Goal: Find specific fact: Find specific fact

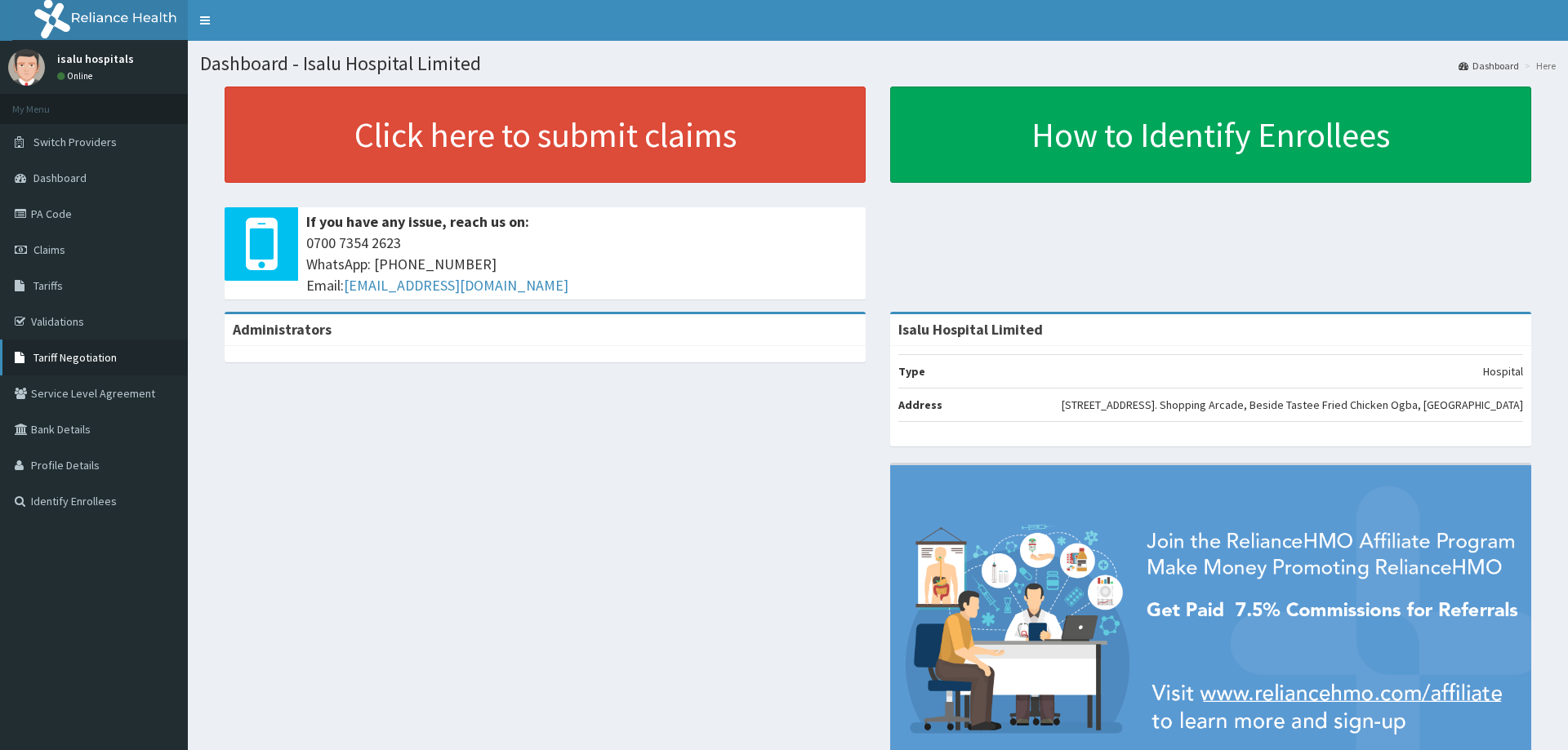
click at [89, 366] on link "Tariff Negotiation" at bounding box center [94, 357] width 188 height 36
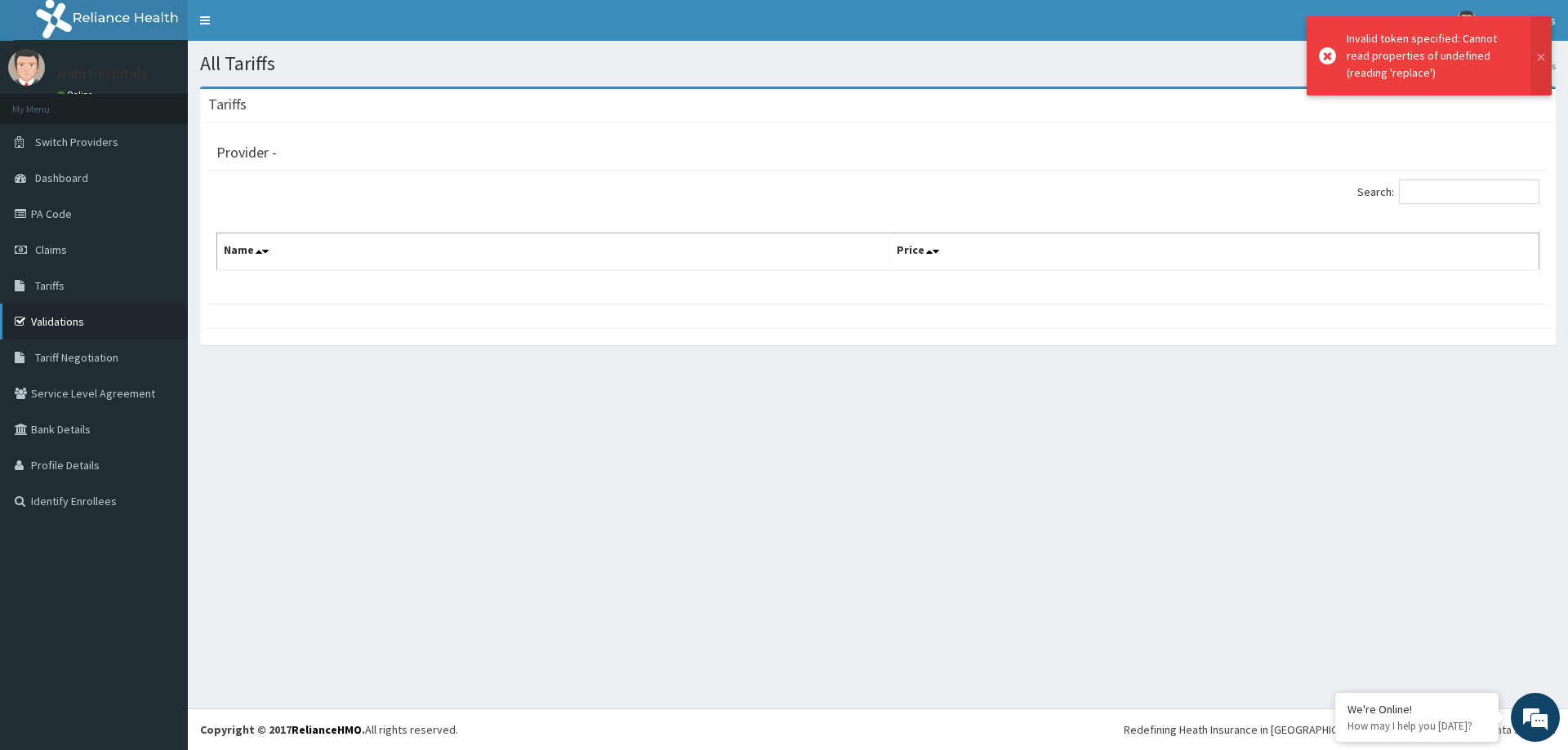
click at [68, 323] on link "Validations" at bounding box center [94, 321] width 188 height 36
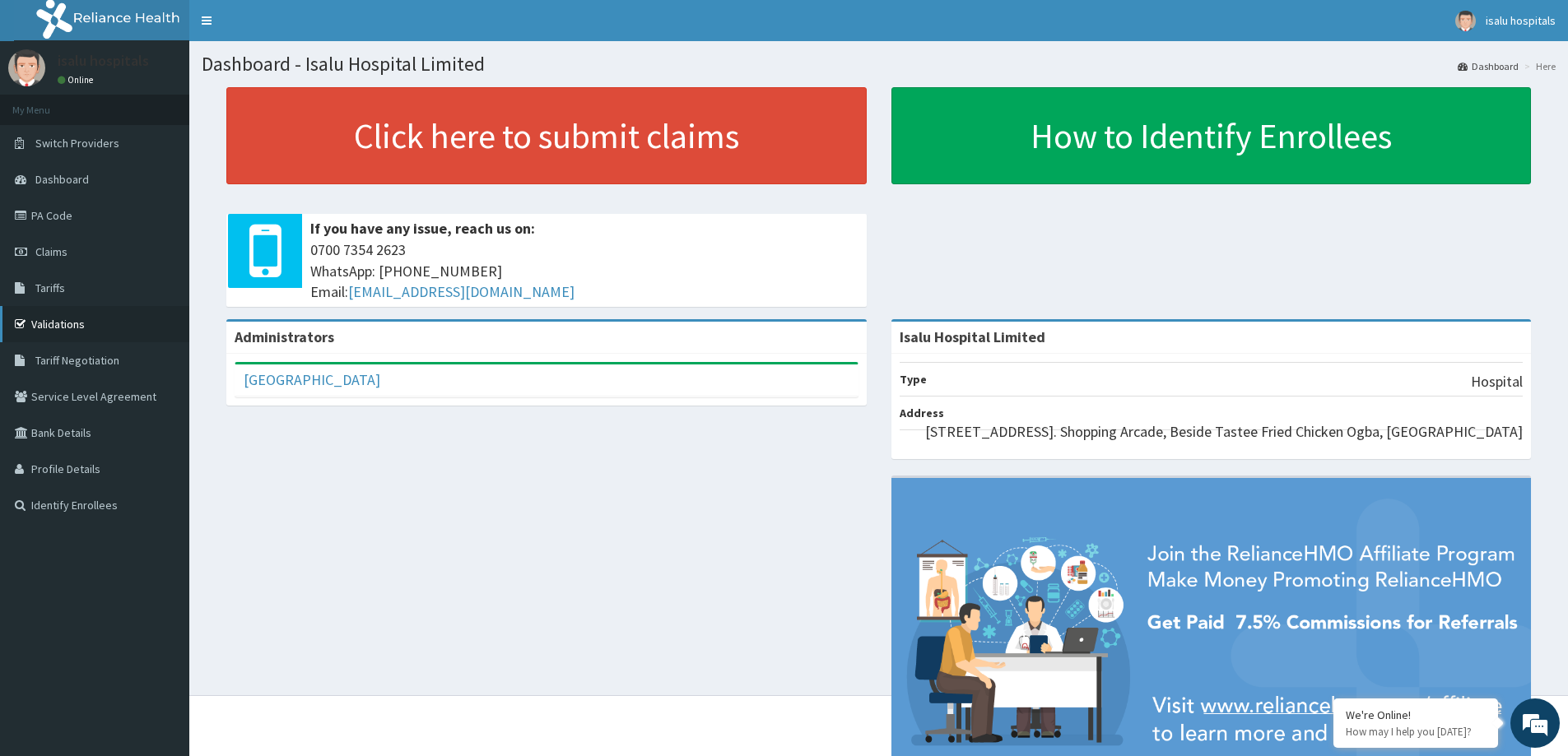
click at [83, 328] on link "Validations" at bounding box center [94, 324] width 189 height 36
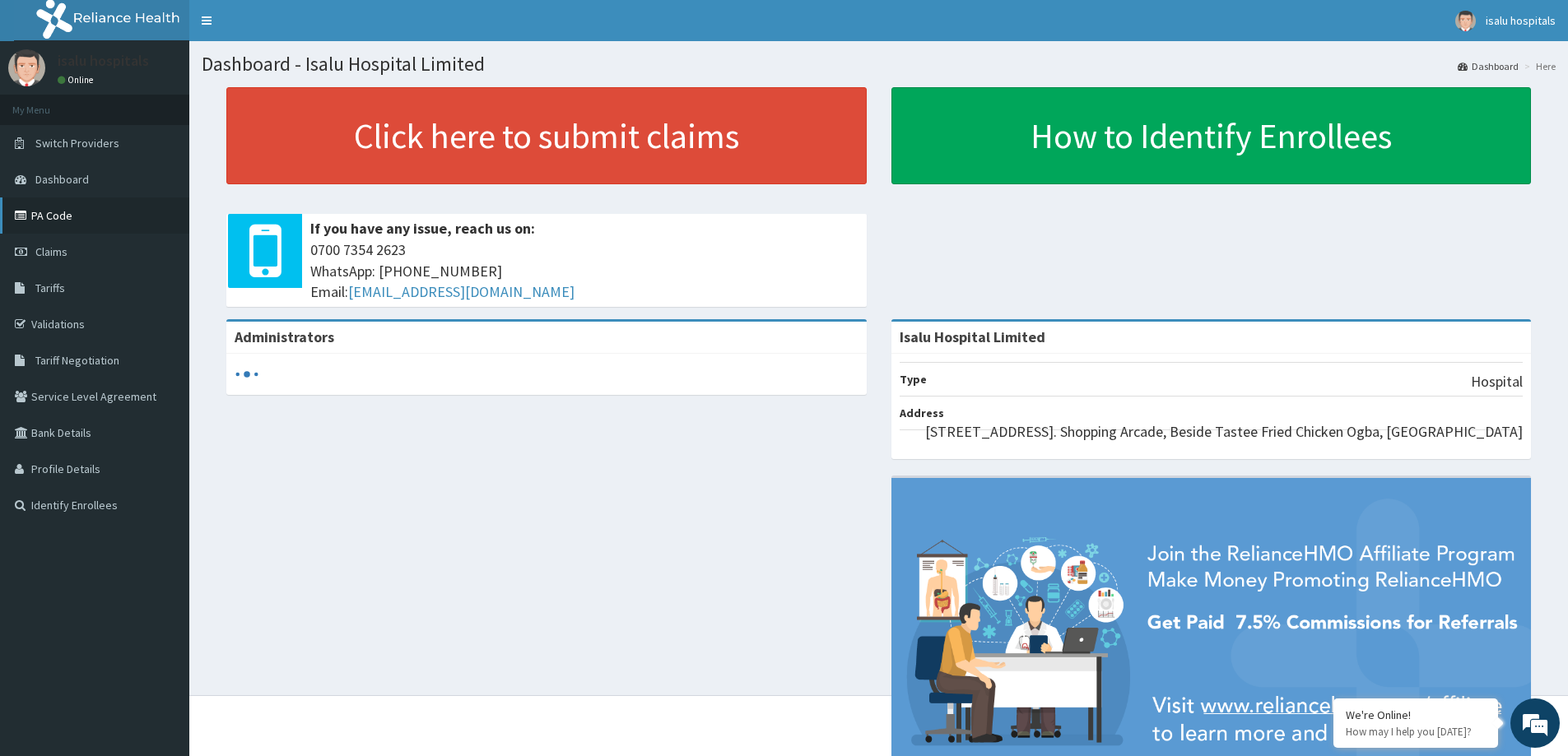
click at [86, 197] on link "PA Code" at bounding box center [94, 215] width 189 height 36
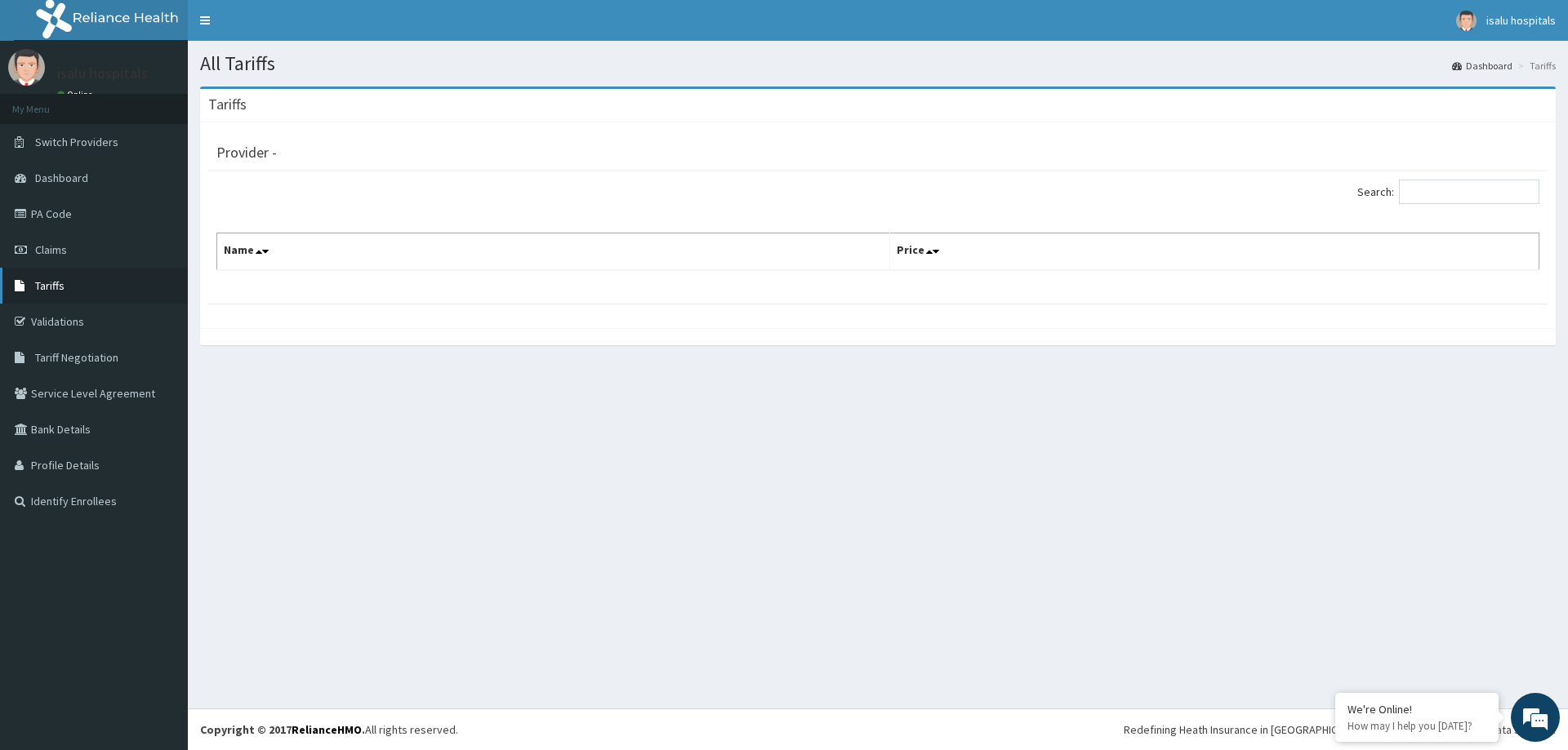
click at [56, 293] on link "Tariffs" at bounding box center [94, 286] width 188 height 36
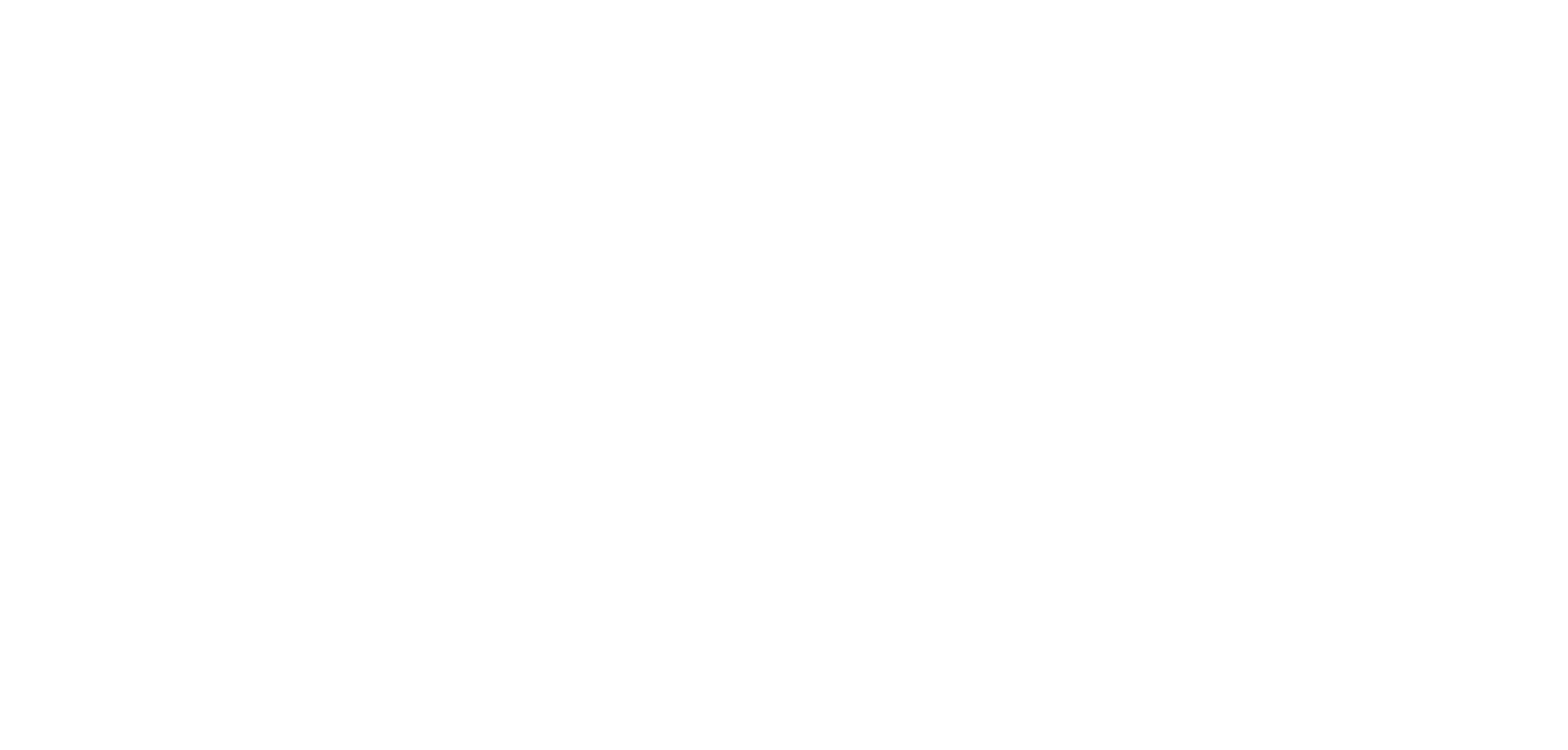
click at [1054, 223] on body "RelianceHMO Provider Portal | Dashboard" at bounding box center [784, 375] width 1568 height 750
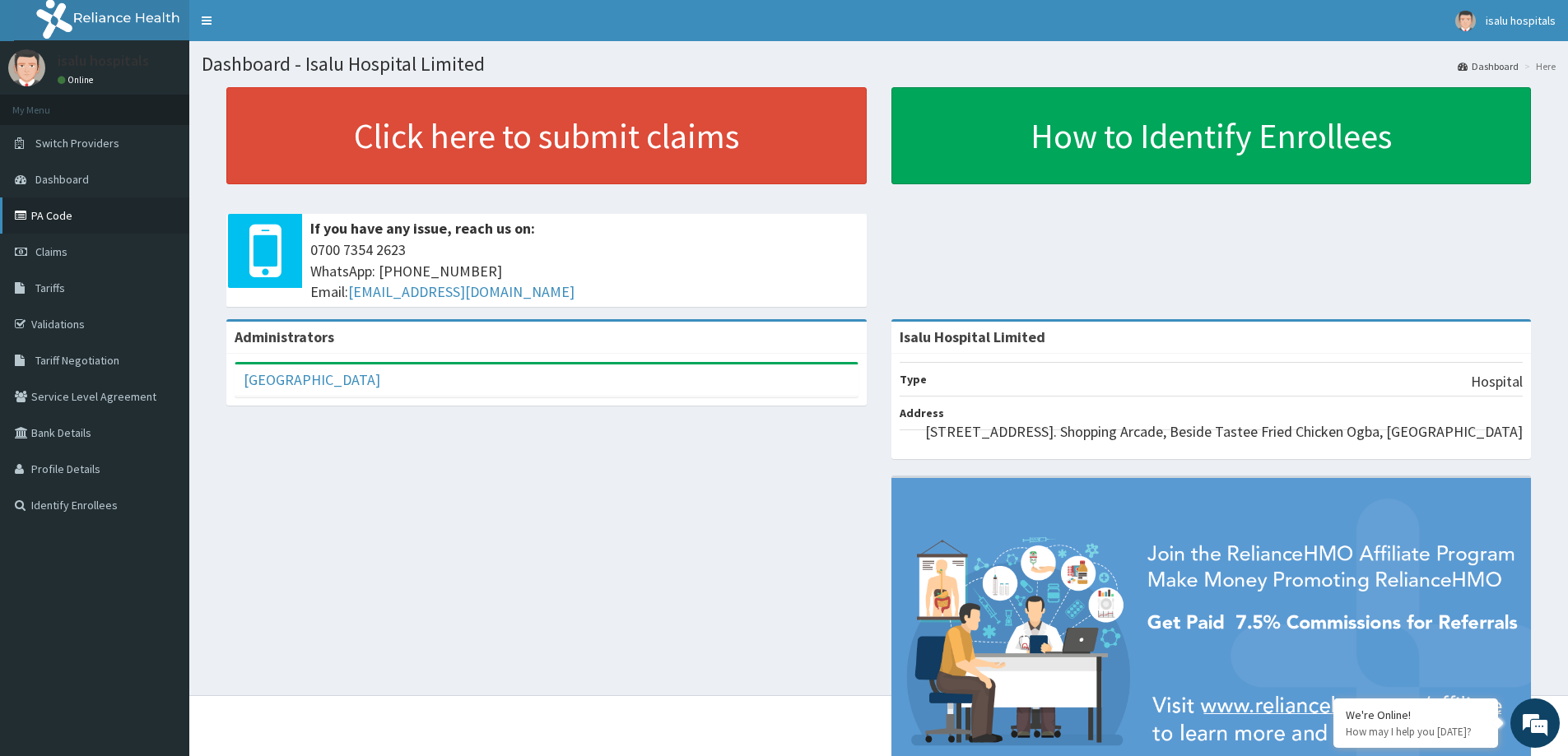
click at [47, 208] on link "PA Code" at bounding box center [94, 215] width 189 height 36
click at [32, 226] on link "PA Code" at bounding box center [94, 215] width 189 height 36
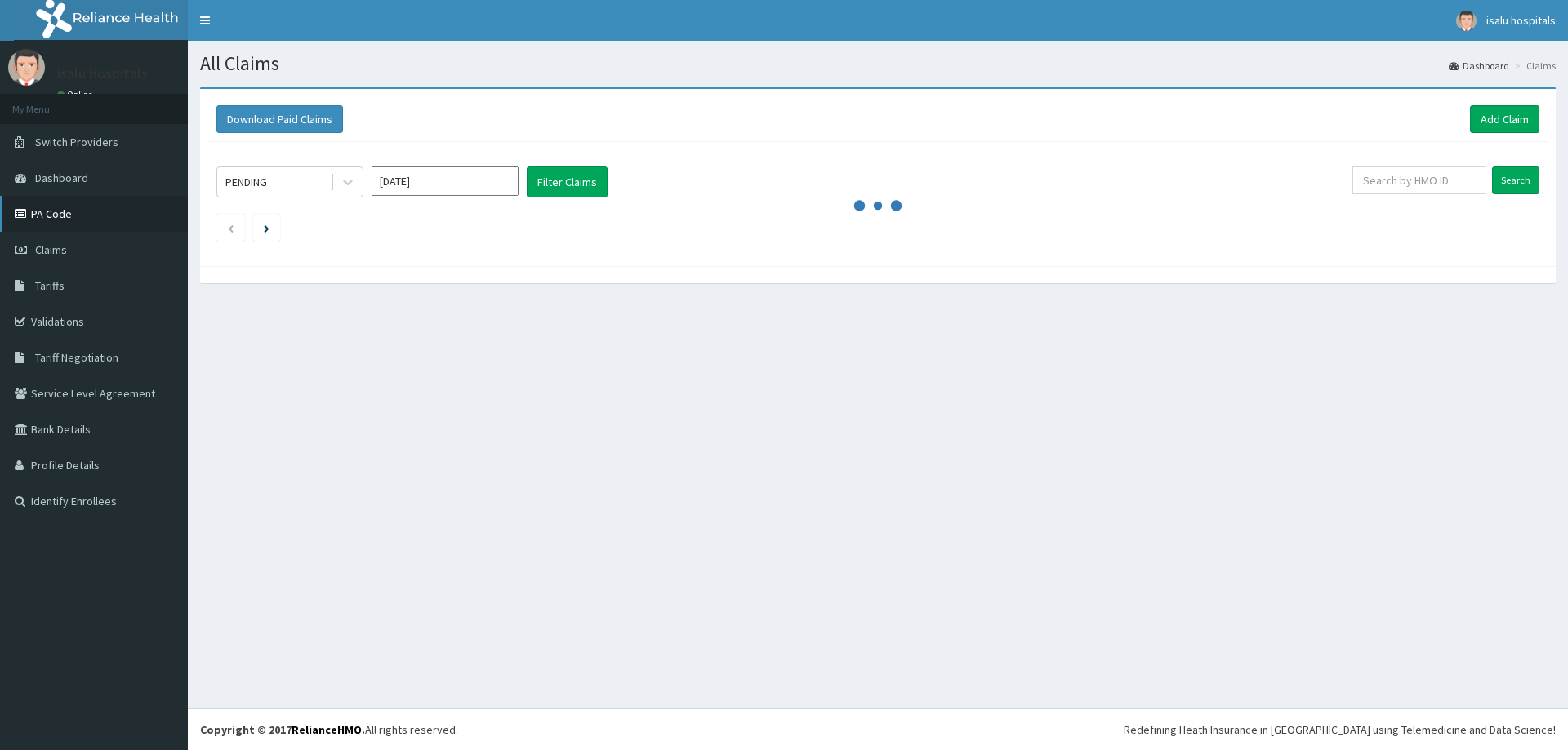
click at [50, 220] on link "PA Code" at bounding box center [94, 214] width 188 height 36
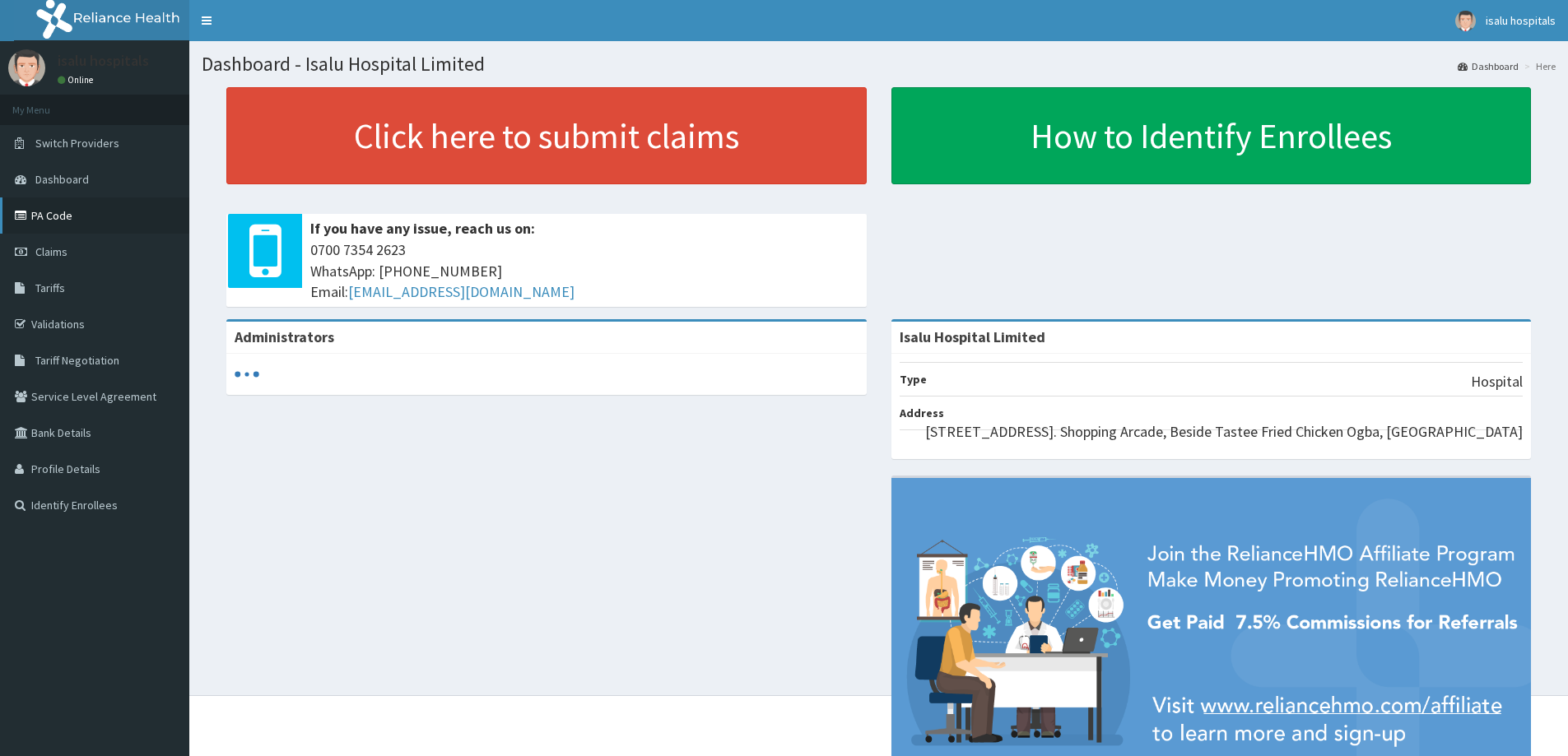
click at [74, 214] on link "PA Code" at bounding box center [94, 215] width 189 height 36
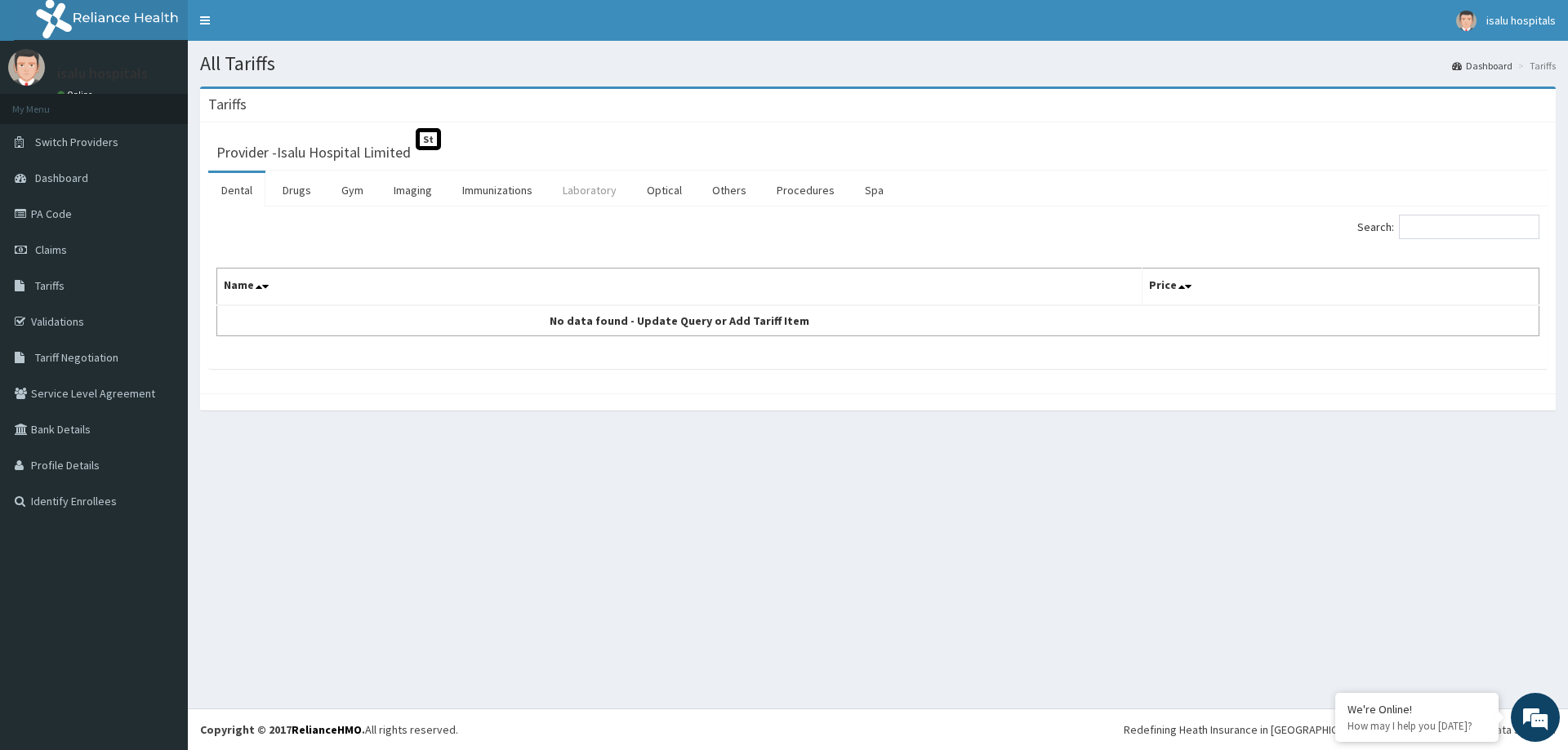
click at [591, 192] on link "Laboratory" at bounding box center [589, 190] width 80 height 34
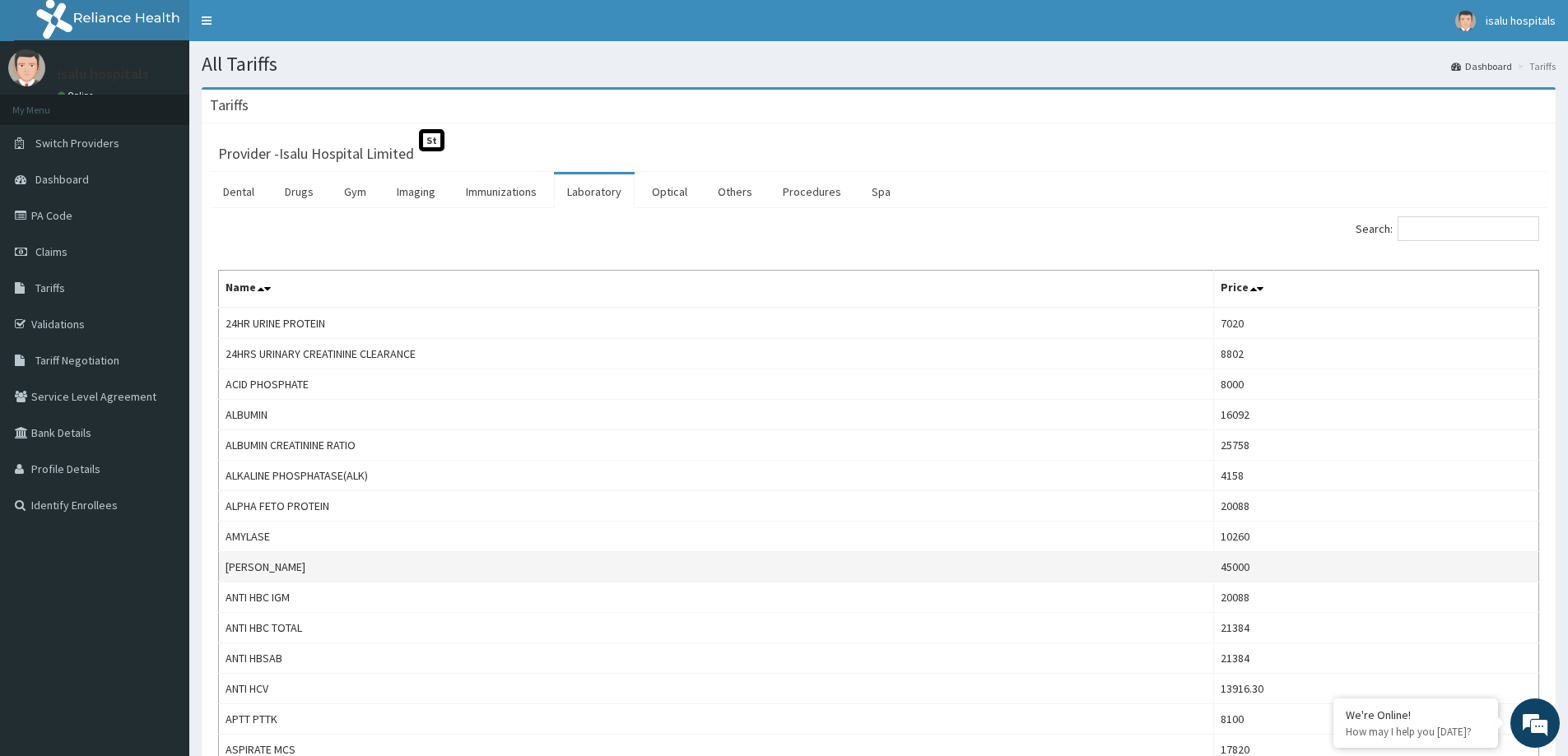
click at [281, 561] on td "[PERSON_NAME]" at bounding box center [716, 567] width 995 height 30
drag, startPoint x: 247, startPoint y: 567, endPoint x: 1242, endPoint y: 554, distance: 995.1
click at [1242, 554] on tr "[PERSON_NAME] 45000" at bounding box center [879, 567] width 1320 height 30
click at [221, 568] on td "[PERSON_NAME]" at bounding box center [716, 567] width 995 height 30
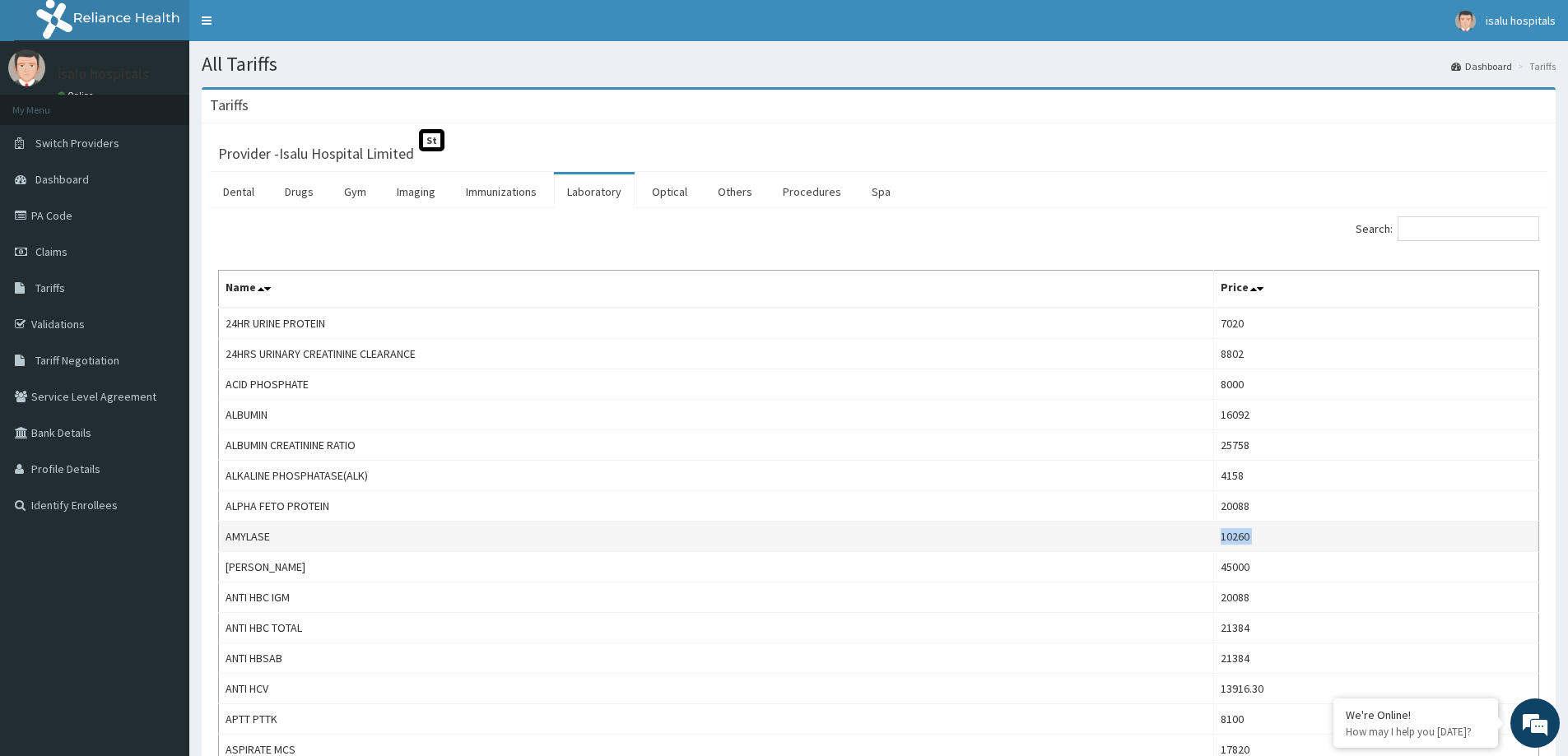
drag, startPoint x: 228, startPoint y: 565, endPoint x: 972, endPoint y: 530, distance: 744.8
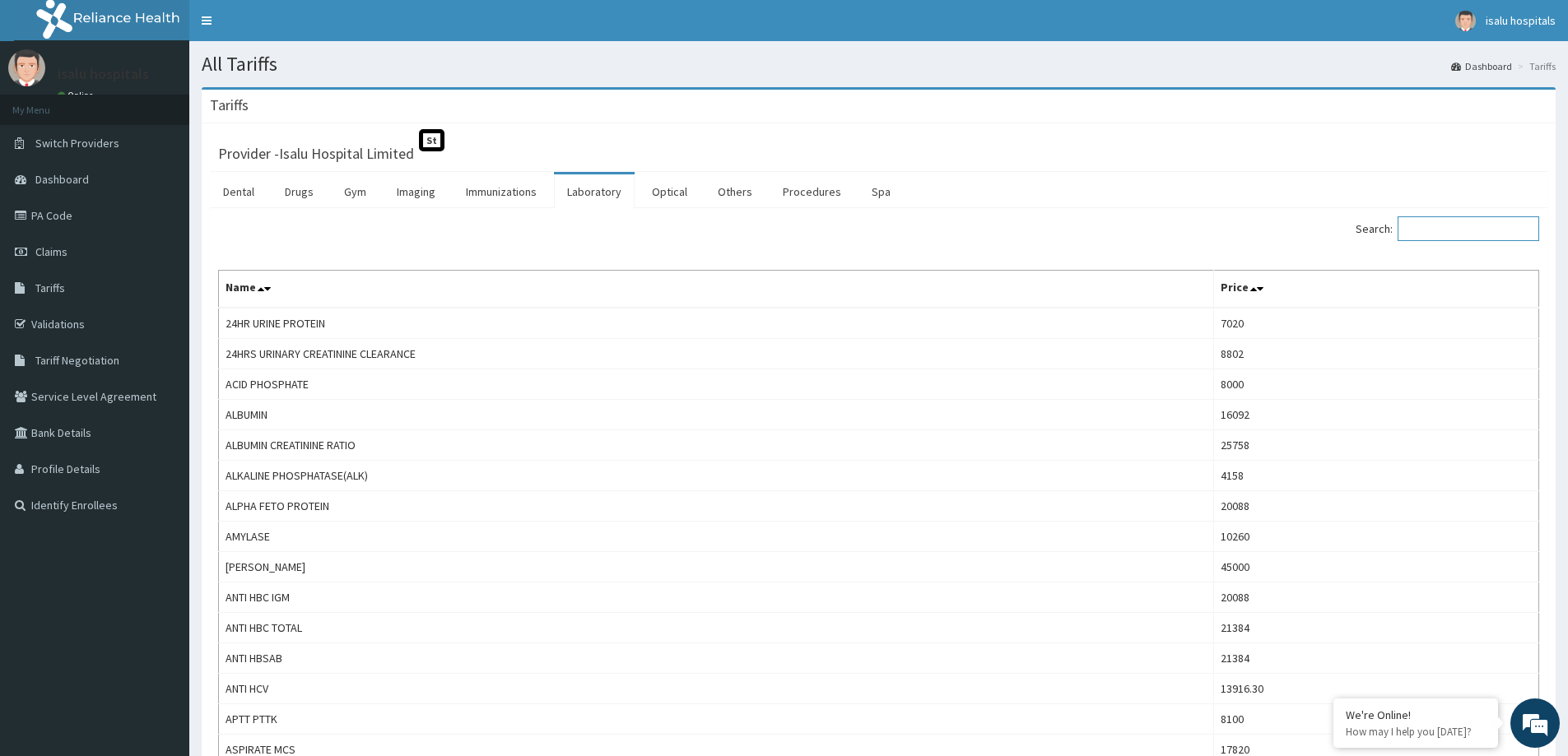
click at [1443, 228] on input "Search:" at bounding box center [1467, 229] width 141 height 25
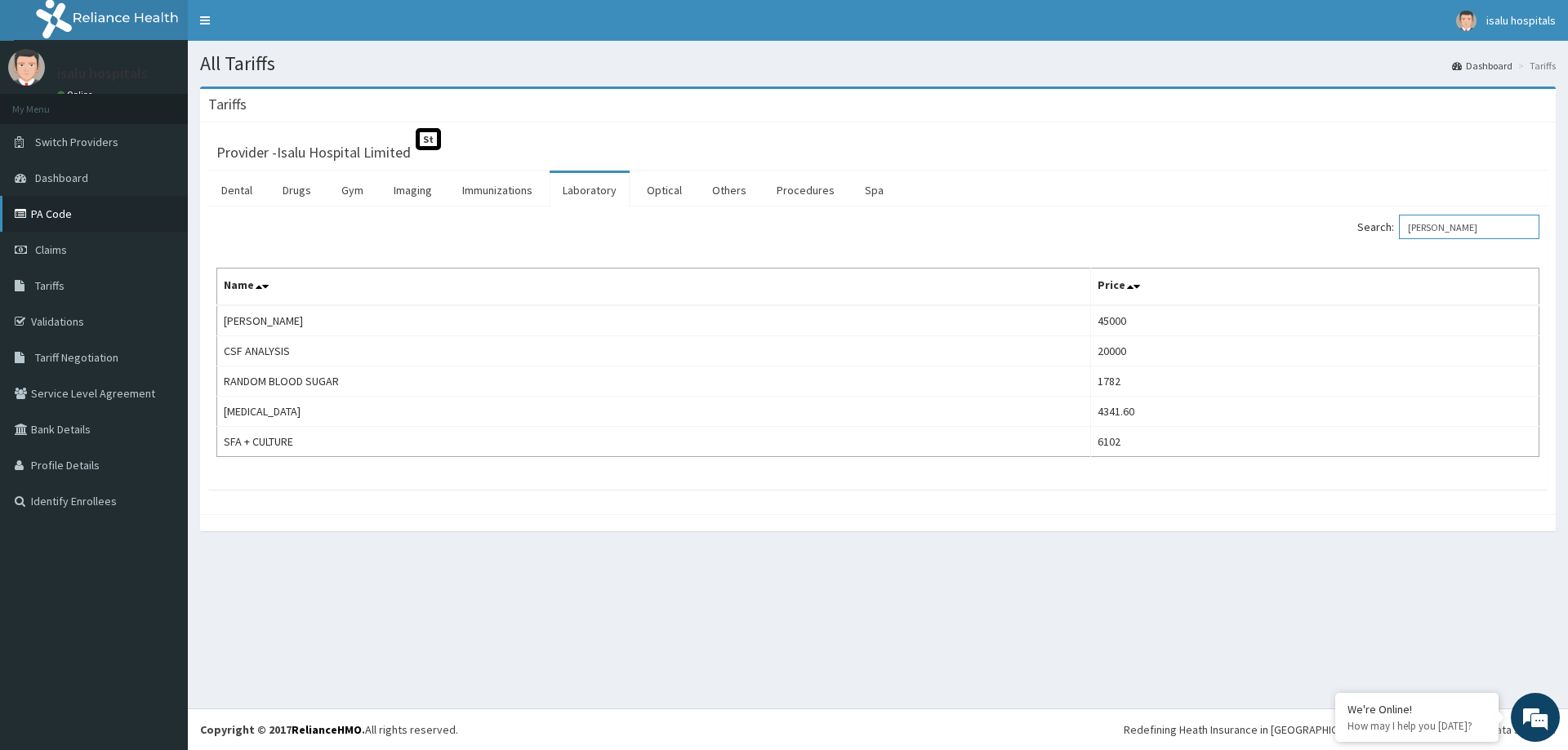
type input "[PERSON_NAME]"
click at [81, 214] on link "PA Code" at bounding box center [94, 214] width 188 height 36
